Goal: Information Seeking & Learning: Compare options

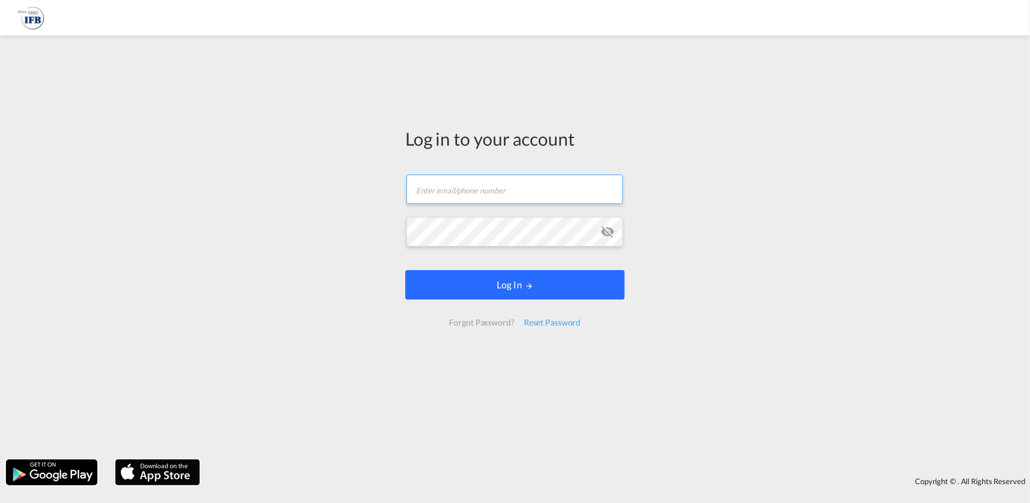
type input "hieu.pham@ifbhamburg.de"
click at [552, 280] on button "Log In" at bounding box center [514, 284] width 219 height 29
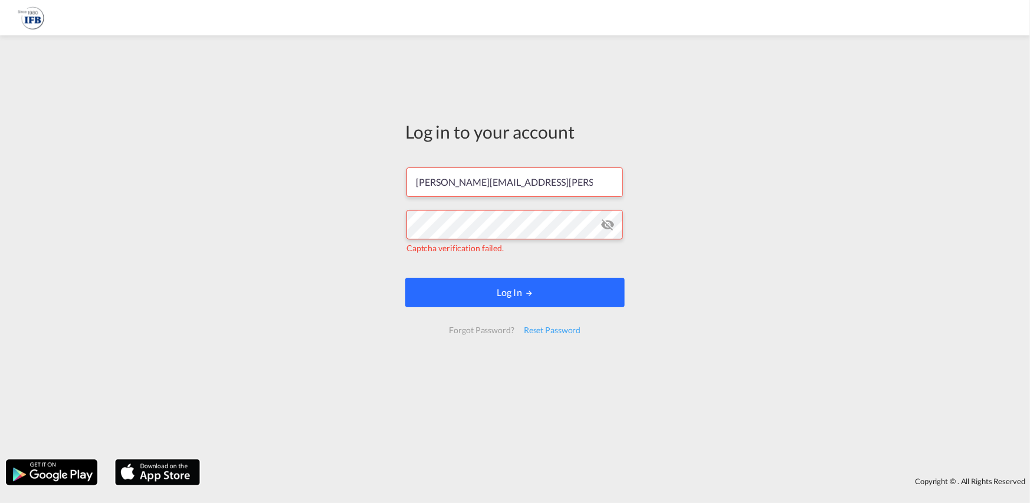
click at [521, 301] on button "Log In" at bounding box center [514, 292] width 219 height 29
click at [559, 291] on button "Log In" at bounding box center [514, 292] width 219 height 29
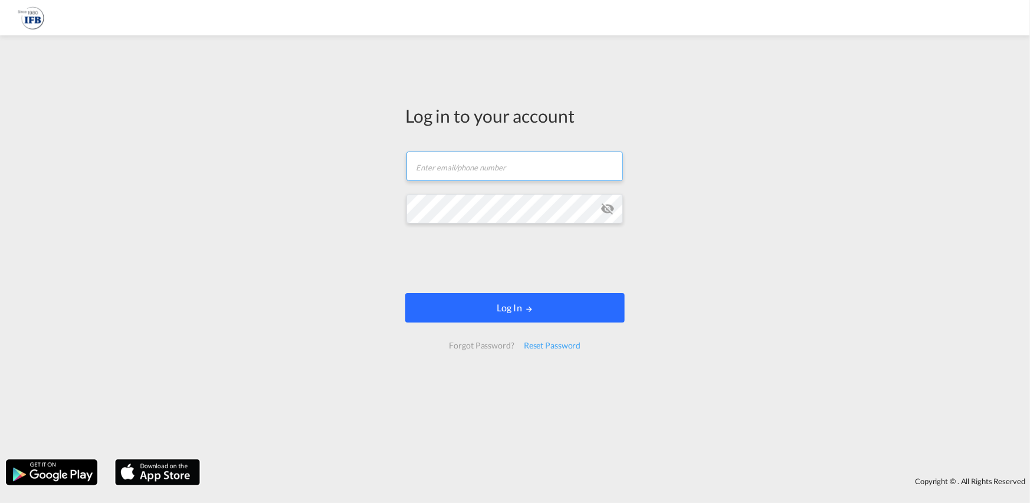
type input "hieu.pham@ifbhamburg.de"
click at [542, 314] on button "Log In" at bounding box center [514, 307] width 219 height 29
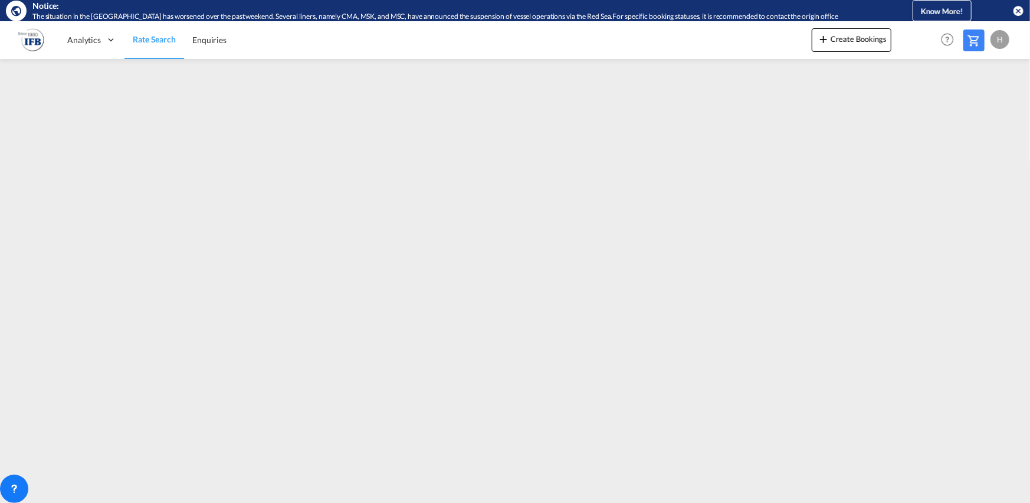
click at [1017, 12] on md-icon "icon-close-circle" at bounding box center [1018, 11] width 12 height 12
